Goal: Information Seeking & Learning: Learn about a topic

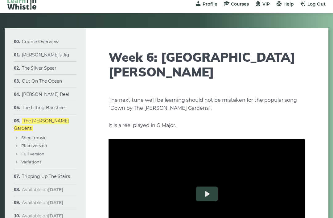
scroll to position [5, 0]
click at [62, 174] on link "Tripping Up The Stairs" at bounding box center [46, 177] width 48 height 6
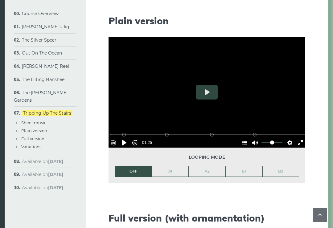
scroll to position [597, 0]
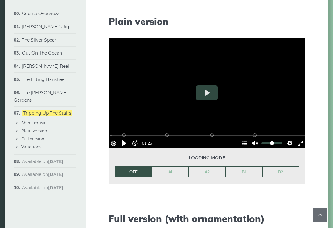
click at [129, 140] on button "Pause Play" at bounding box center [124, 144] width 10 height 10
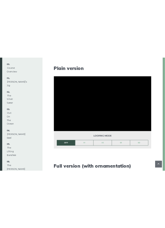
scroll to position [418, 0]
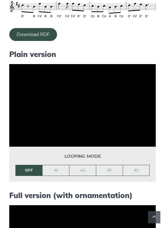
click at [58, 165] on link "A1" at bounding box center [56, 170] width 27 height 10
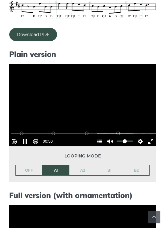
click at [24, 137] on button "Pause Play" at bounding box center [25, 142] width 10 height 10
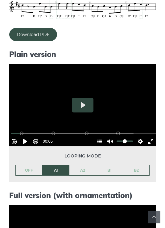
click at [23, 137] on button "Pause Play" at bounding box center [25, 142] width 10 height 10
click at [135, 137] on button "Settings" at bounding box center [140, 142] width 10 height 10
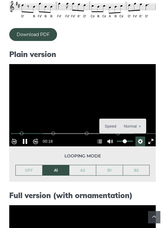
click at [123, 123] on span "Speed Normal" at bounding box center [120, 126] width 31 height 7
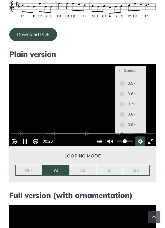
click at [118, 79] on button "0.5×" at bounding box center [130, 84] width 26 height 10
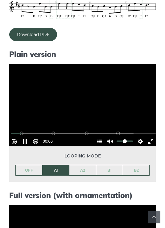
click at [27, 137] on button "Pause Play" at bounding box center [25, 142] width 10 height 10
click at [131, 137] on div "Unmute Mute" at bounding box center [119, 142] width 29 height 10
click at [136, 137] on button "Settings" at bounding box center [140, 142] width 10 height 10
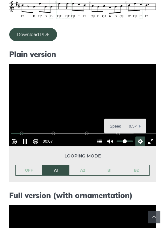
click at [128, 123] on span "Speed 0.5×" at bounding box center [123, 126] width 26 height 7
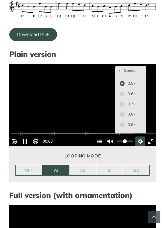
click at [122, 99] on button "0.7×" at bounding box center [130, 104] width 26 height 10
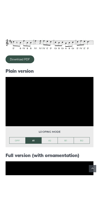
scroll to position [326, 0]
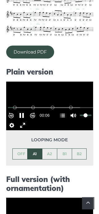
click at [13, 111] on button "Rewind 10s" at bounding box center [11, 116] width 10 height 10
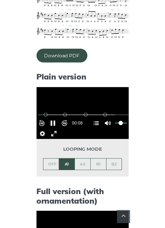
scroll to position [418, 0]
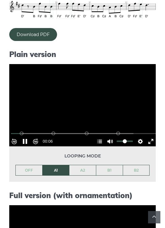
click at [14, 137] on button "Rewind 10s" at bounding box center [14, 142] width 10 height 10
click at [25, 165] on link "OFF" at bounding box center [29, 170] width 27 height 10
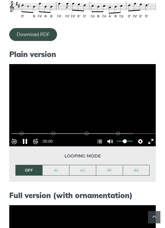
click at [52, 165] on link "A1" at bounding box center [56, 170] width 27 height 10
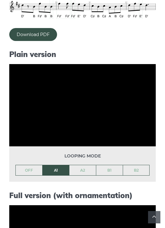
click at [76, 165] on link "A2" at bounding box center [82, 170] width 27 height 10
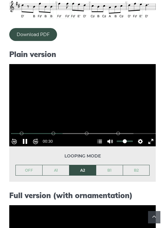
click at [30, 137] on button "Pause Play" at bounding box center [25, 142] width 10 height 10
type input "*****"
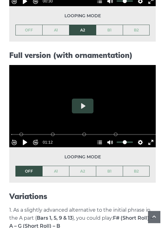
click at [28, 138] on button "Pause Play" at bounding box center [25, 143] width 10 height 10
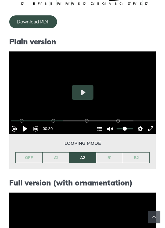
scroll to position [431, 0]
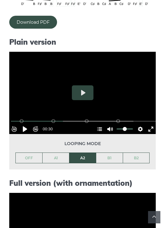
click at [142, 124] on button "Settings" at bounding box center [140, 129] width 10 height 10
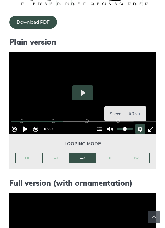
click at [117, 111] on span "Speed 0.7×" at bounding box center [123, 114] width 26 height 7
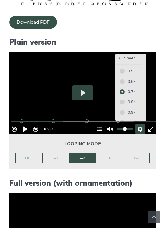
click at [122, 54] on button "Speed Go back to previous menu" at bounding box center [128, 59] width 26 height 10
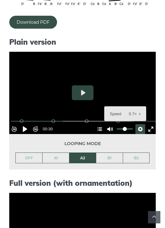
click at [124, 111] on span "Speed 0.7×" at bounding box center [123, 114] width 26 height 7
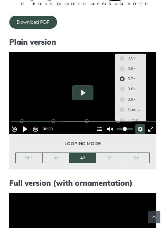
scroll to position [13, 0]
click at [123, 105] on button "Normal" at bounding box center [130, 110] width 26 height 10
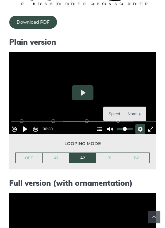
scroll to position [0, 0]
click at [80, 85] on button "Play" at bounding box center [83, 92] width 22 height 15
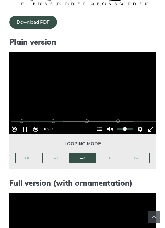
type input "*****"
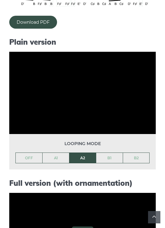
click at [30, 153] on link "OFF" at bounding box center [29, 158] width 27 height 10
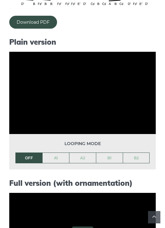
click at [55, 153] on link "A1" at bounding box center [56, 158] width 27 height 10
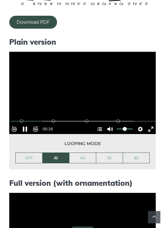
click at [30, 124] on button "Pause Play" at bounding box center [25, 129] width 10 height 10
type input "*****"
